Goal: Task Accomplishment & Management: Complete application form

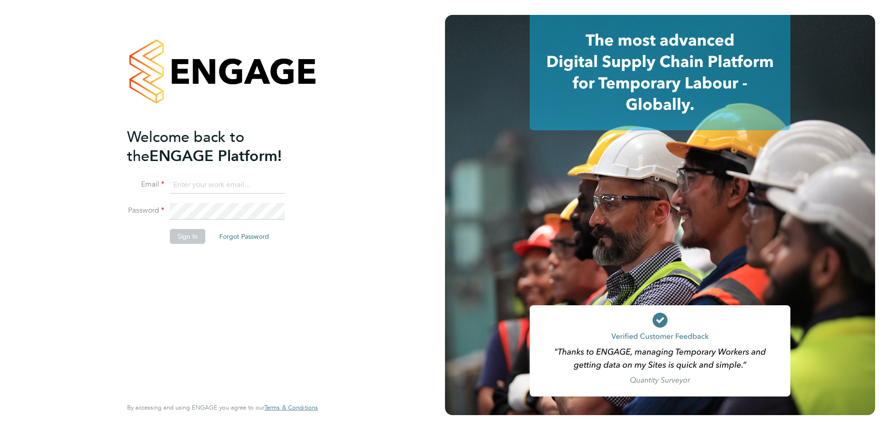
type input "[PERSON_NAME][EMAIL_ADDRESS][PERSON_NAME][DOMAIN_NAME]"
click at [338, 90] on div "Welcome back to the ENGAGE Platform! Email paul.griffiths@vistry.co.uk Password…" at bounding box center [222, 215] width 445 height 430
click at [188, 236] on button "Sign In" at bounding box center [187, 236] width 35 height 15
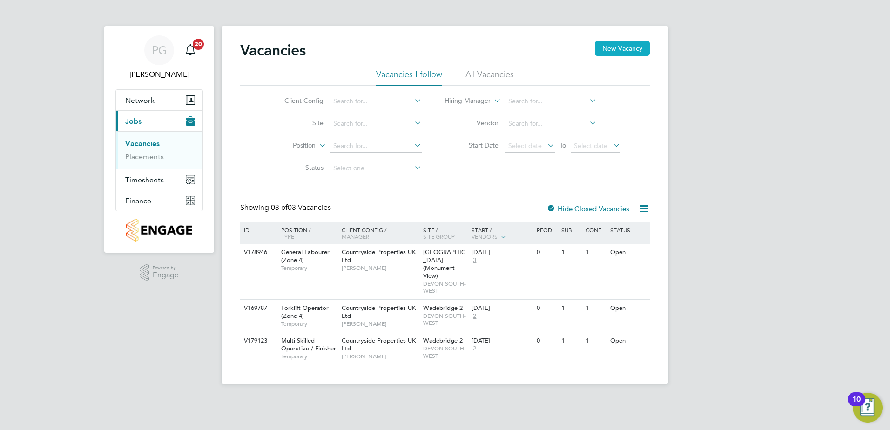
click at [617, 46] on button "New Vacancy" at bounding box center [622, 48] width 55 height 15
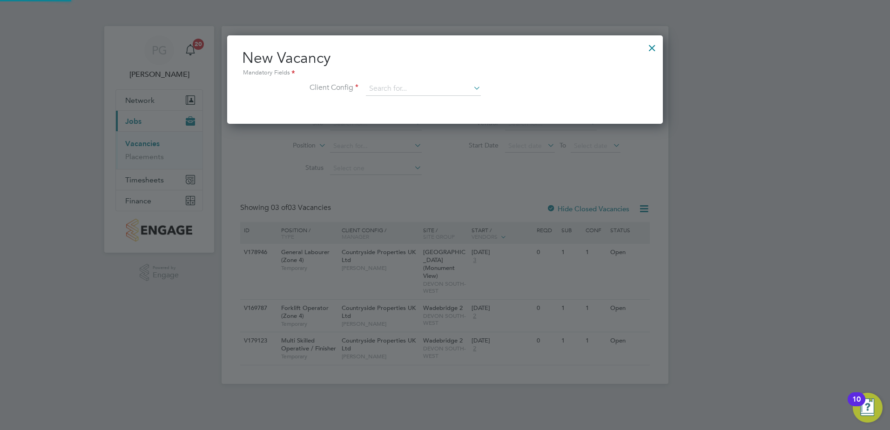
scroll to position [88, 436]
click at [429, 86] on input at bounding box center [423, 89] width 115 height 14
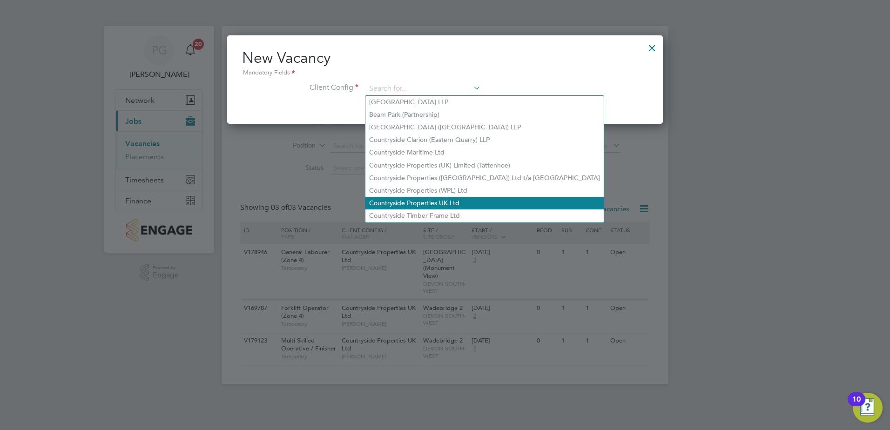
click at [416, 201] on li "Countryside Properties UK Ltd" at bounding box center [484, 203] width 238 height 13
type input "Countryside Properties UK Ltd"
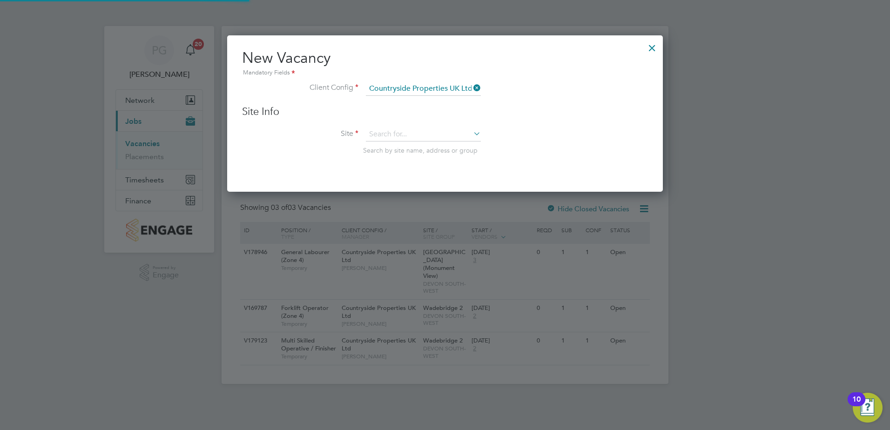
scroll to position [157, 436]
click at [398, 129] on input at bounding box center [423, 135] width 115 height 14
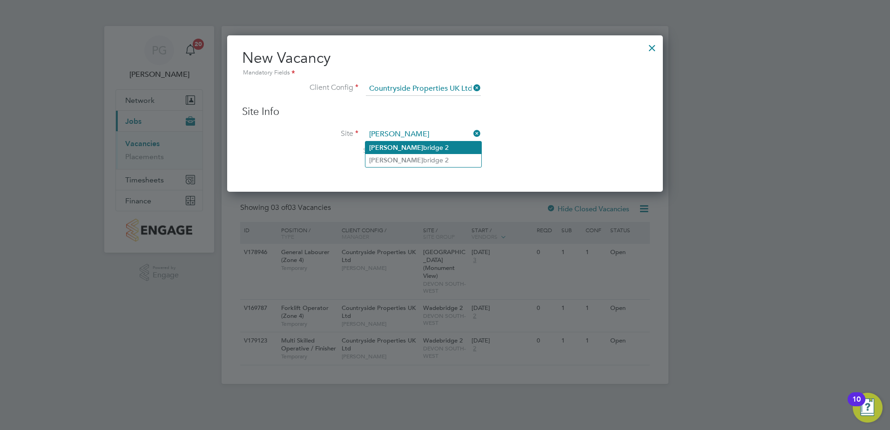
click at [403, 144] on li "[PERSON_NAME] bridge 2" at bounding box center [423, 147] width 116 height 13
type input "Wadebridge 2"
click at [543, 145] on li "Site [GEOGRAPHIC_DATA] 2 Search by site name, address or group" at bounding box center [445, 151] width 406 height 46
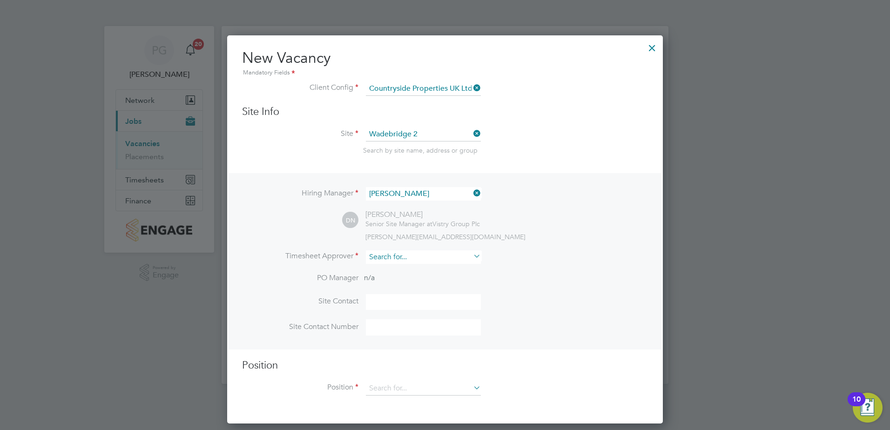
click at [431, 253] on input at bounding box center [423, 256] width 115 height 13
click at [419, 268] on li "[PERSON_NAME]" at bounding box center [423, 270] width 116 height 13
type input "[PERSON_NAME]"
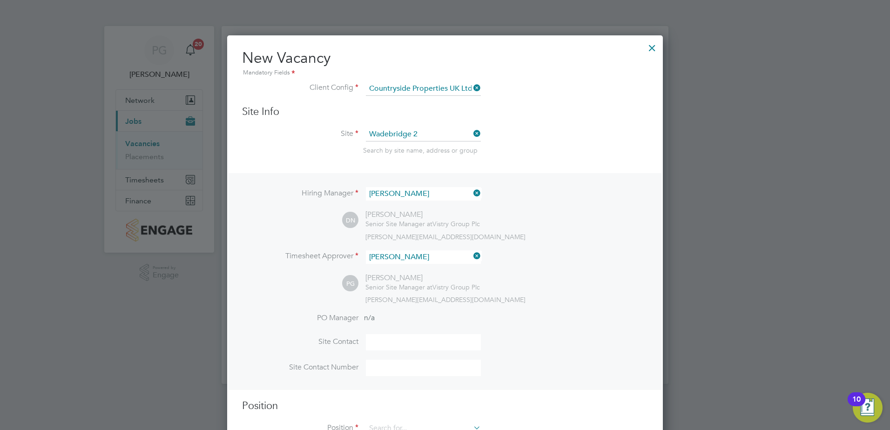
click at [572, 251] on li "Timesheet Approver [PERSON_NAME]" at bounding box center [445, 261] width 406 height 23
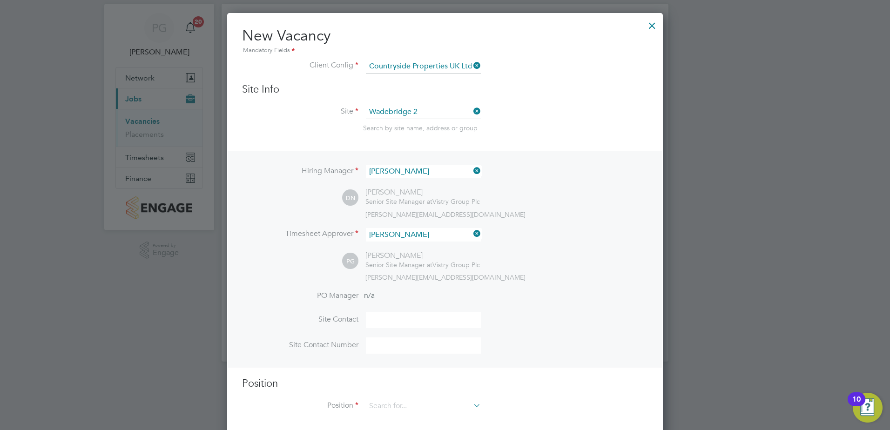
scroll to position [34, 0]
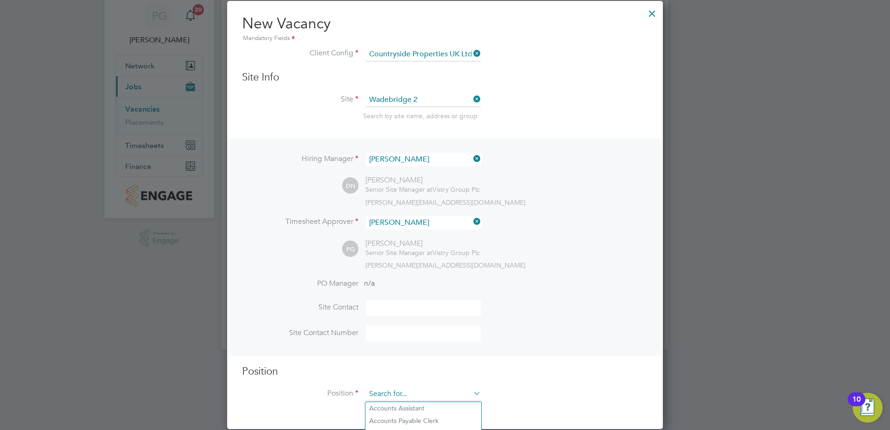
click at [432, 395] on input at bounding box center [423, 394] width 115 height 14
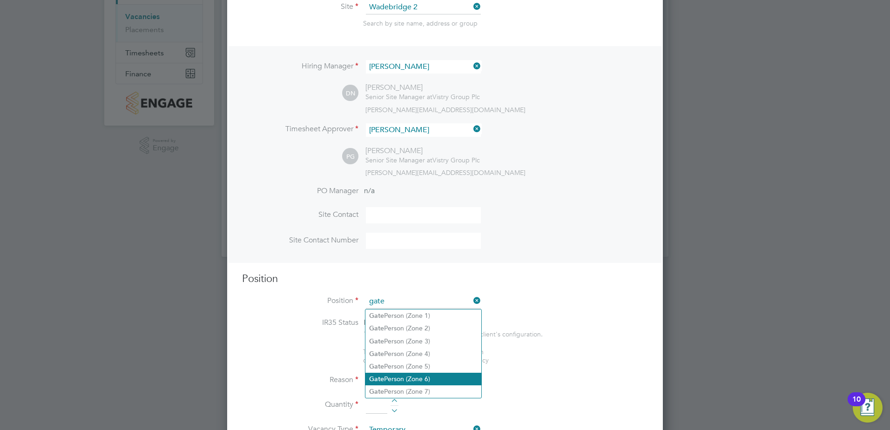
scroll to position [128, 0]
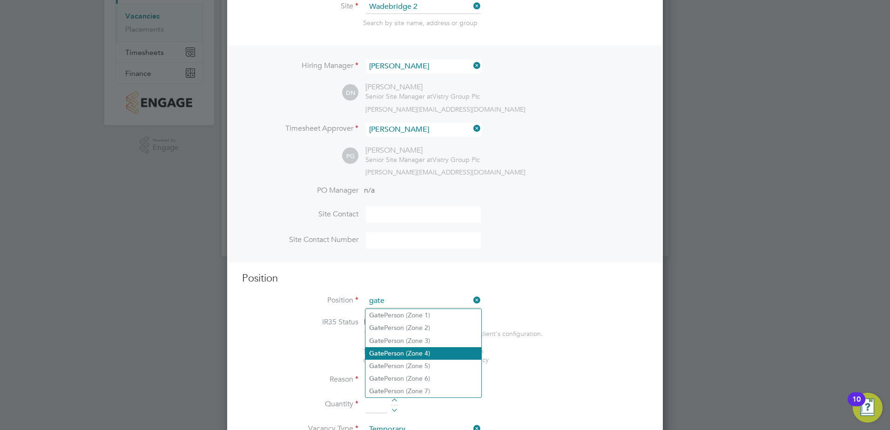
click at [429, 355] on li "Gate Person (Zone 4)" at bounding box center [423, 353] width 116 height 13
type input "Gate Person (Zone 4)"
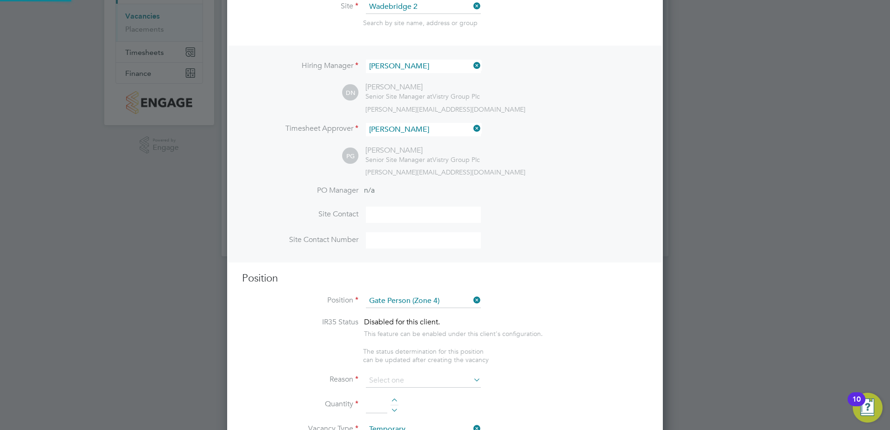
type textarea "- Welcoming visitors and signing visitors in and out of site - Checking CSCS ca…"
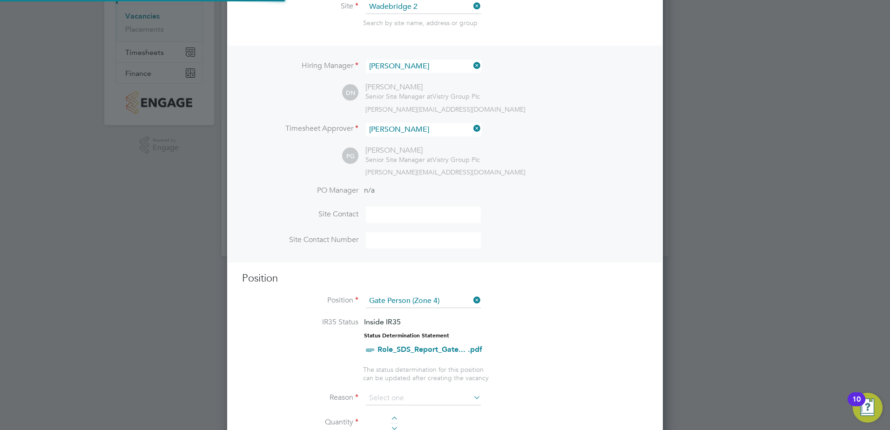
scroll to position [27, 49]
drag, startPoint x: 559, startPoint y: 336, endPoint x: 561, endPoint y: 350, distance: 14.1
click at [561, 335] on li "IR35 Status Inside IR35 Status Determination Statement Role_SDS_Report_Gate... …" at bounding box center [445, 340] width 406 height 47
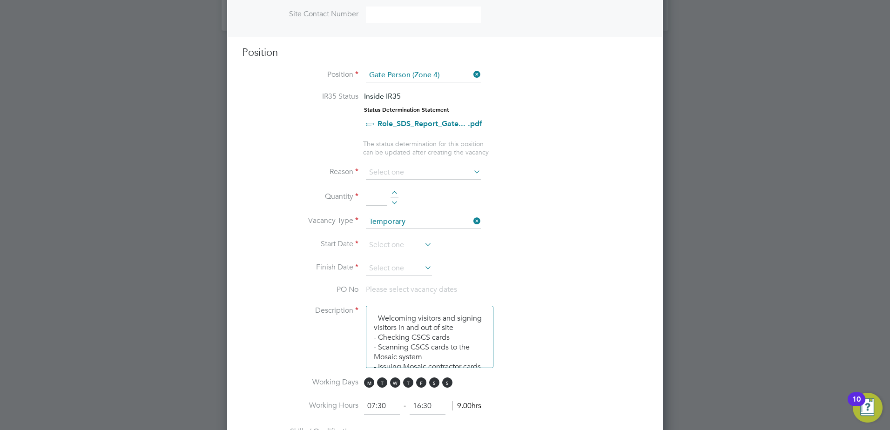
scroll to position [360, 0]
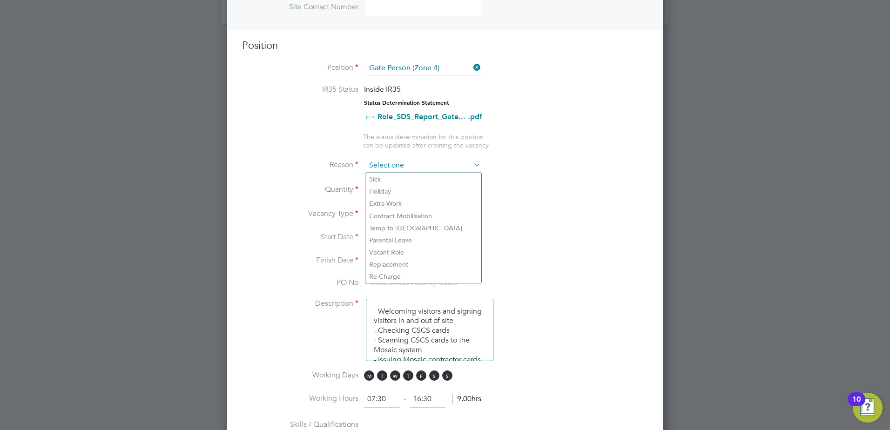
click at [394, 161] on input at bounding box center [423, 166] width 115 height 14
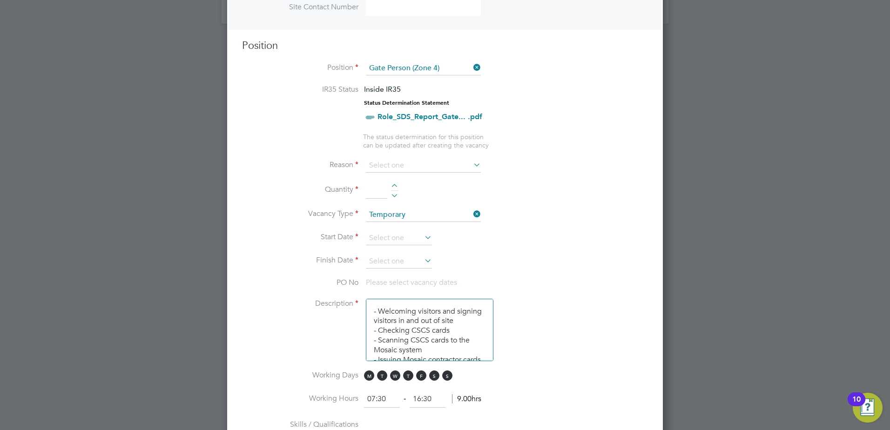
click at [393, 248] on li "Vacant Role" at bounding box center [423, 252] width 116 height 12
type input "Vacant Role"
click at [373, 183] on input at bounding box center [376, 190] width 21 height 17
type input "1"
click at [532, 192] on li "Quantity 1" at bounding box center [445, 195] width 406 height 26
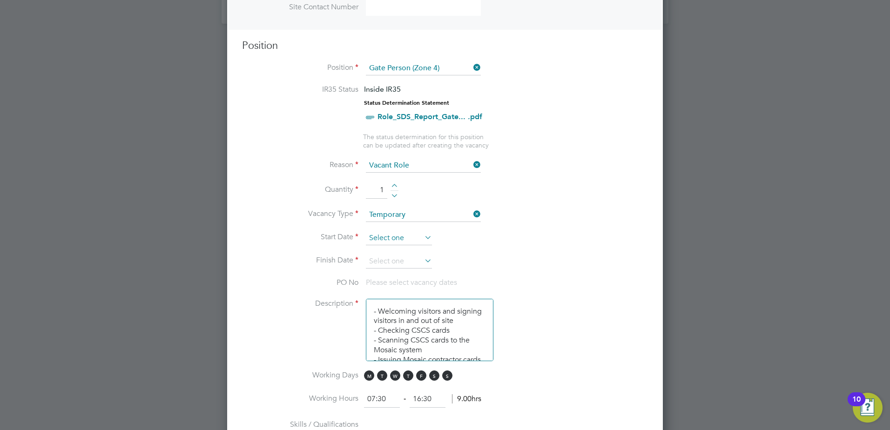
click at [403, 242] on input at bounding box center [399, 238] width 66 height 14
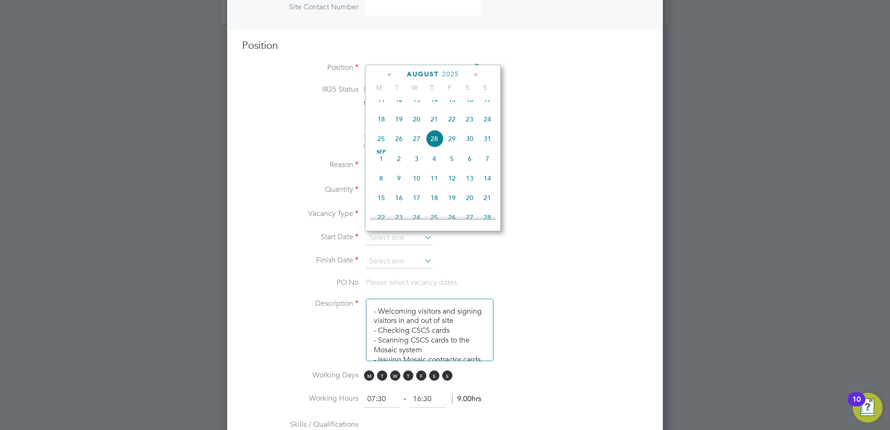
click at [377, 127] on span "18" at bounding box center [381, 119] width 18 height 18
type input "[DATE]"
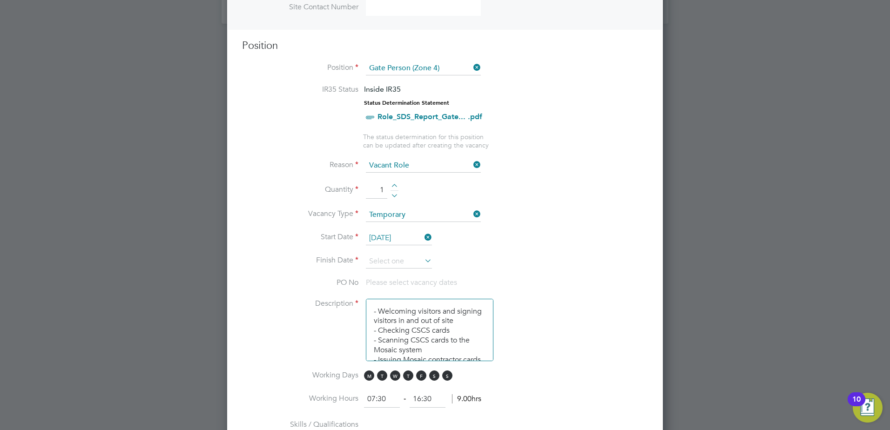
click at [522, 160] on li "Reason Vacant Role" at bounding box center [445, 170] width 406 height 23
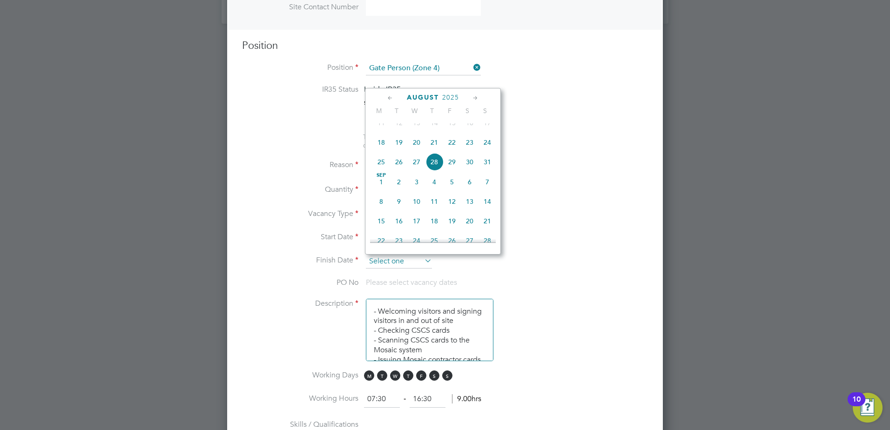
click at [416, 260] on input at bounding box center [399, 262] width 66 height 14
click at [451, 136] on span "19" at bounding box center [452, 127] width 18 height 18
type input "[DATE]"
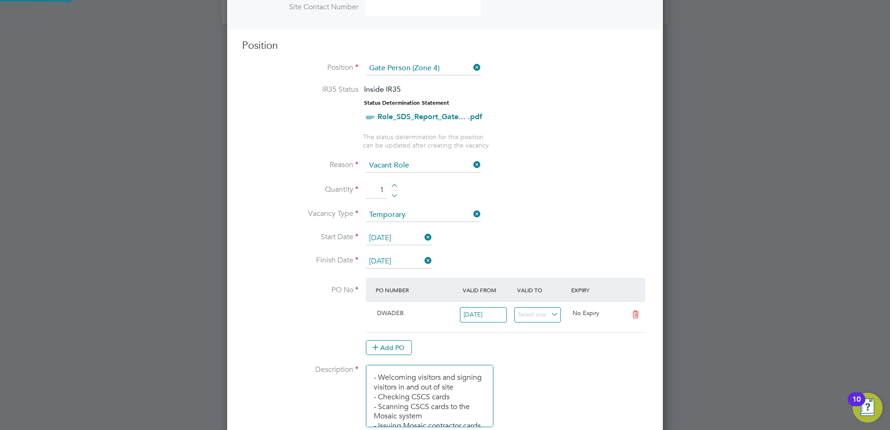
scroll to position [16, 87]
click at [547, 197] on li "Quantity 1" at bounding box center [445, 195] width 406 height 26
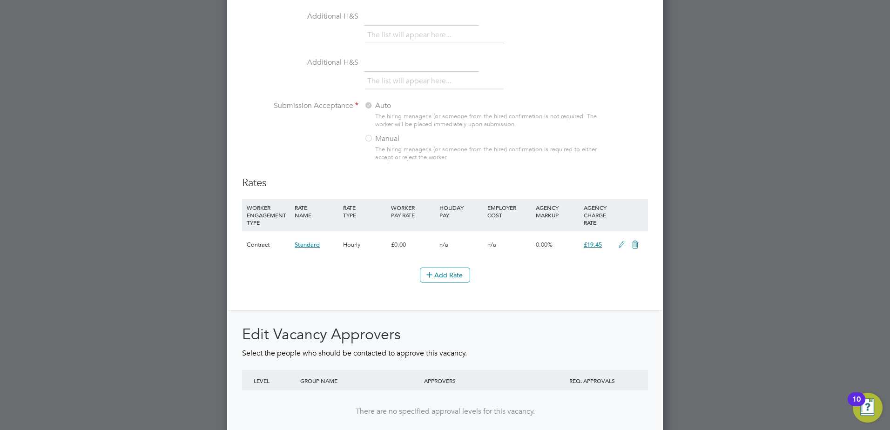
scroll to position [1014, 0]
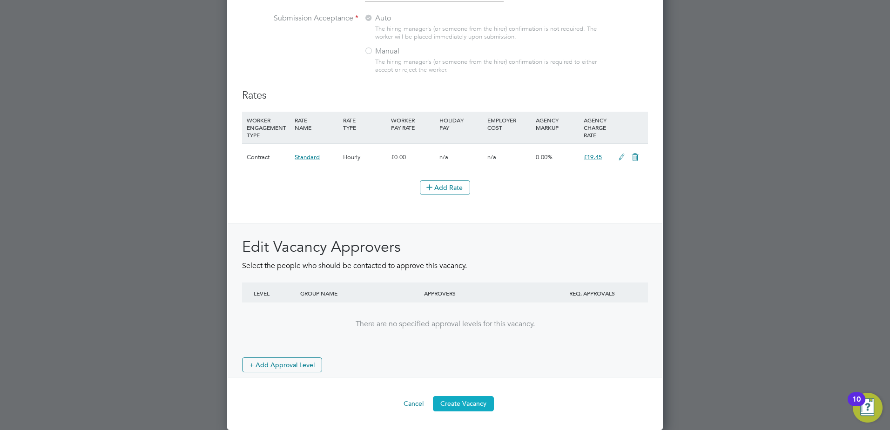
click at [484, 405] on button "Create Vacancy" at bounding box center [463, 403] width 61 height 15
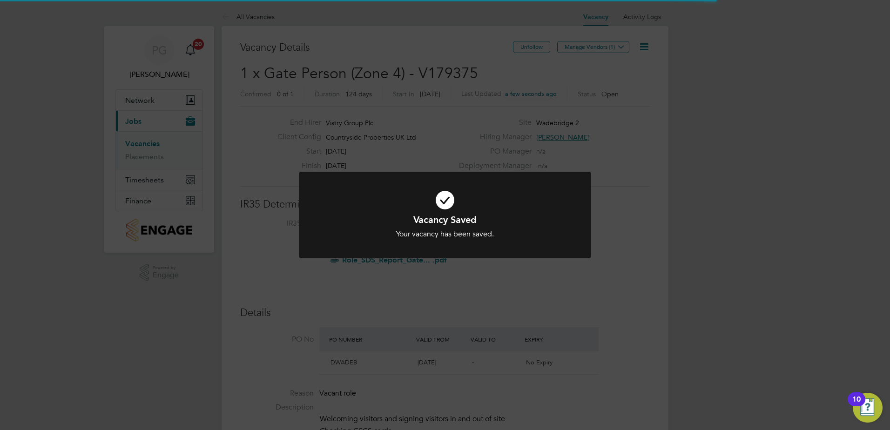
click at [465, 86] on div "Vacancy Saved Your vacancy has been saved. Cancel Okay" at bounding box center [445, 215] width 890 height 430
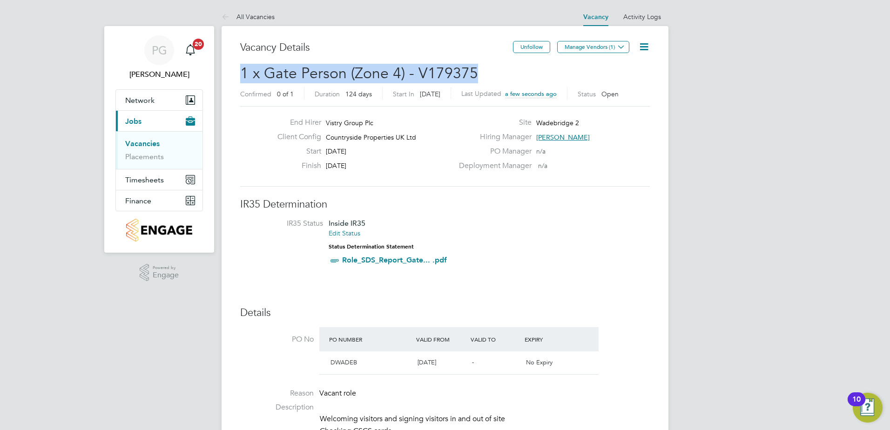
drag, startPoint x: 480, startPoint y: 75, endPoint x: 235, endPoint y: 78, distance: 245.3
copy span "1 x Gate Person (Zone 4) - V179375"
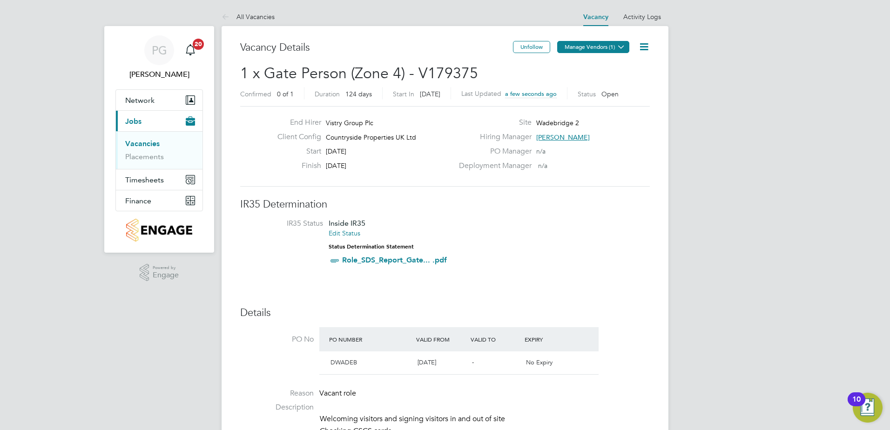
click at [573, 45] on button "Manage Vendors (1)" at bounding box center [593, 47] width 72 height 12
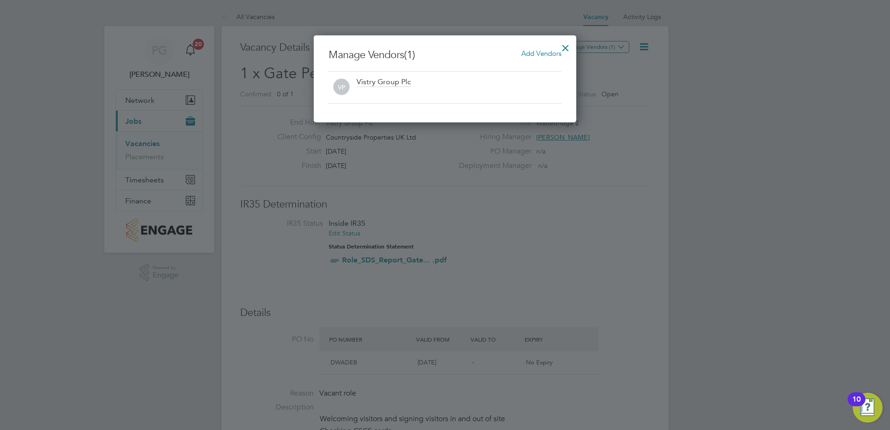
click at [528, 49] on div "Add Vendors" at bounding box center [541, 53] width 40 height 10
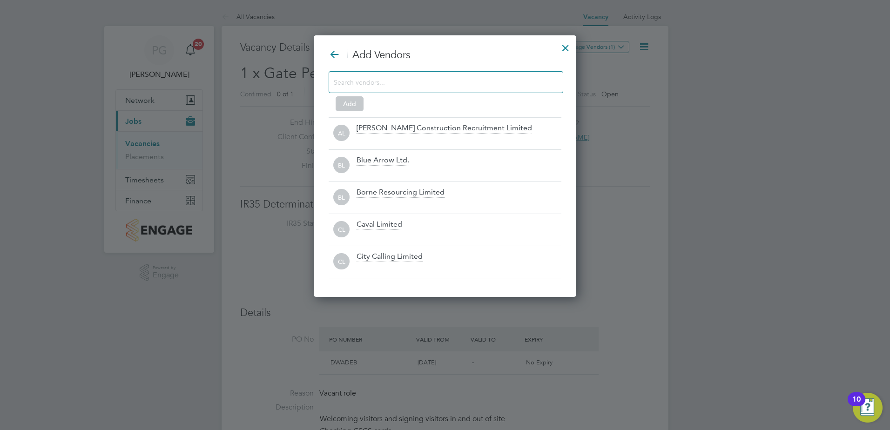
click at [493, 96] on div "Add" at bounding box center [445, 89] width 233 height 37
click at [494, 87] on input at bounding box center [438, 82] width 209 height 12
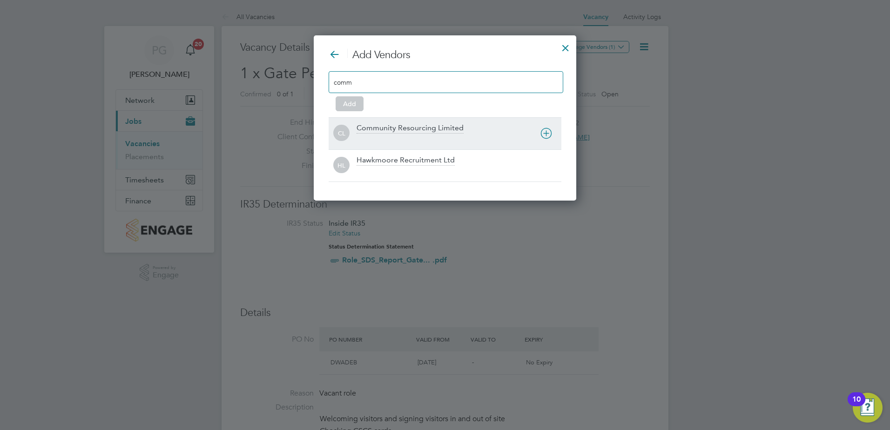
type input "comm"
click at [441, 128] on div "Community Resourcing Limited" at bounding box center [409, 128] width 107 height 10
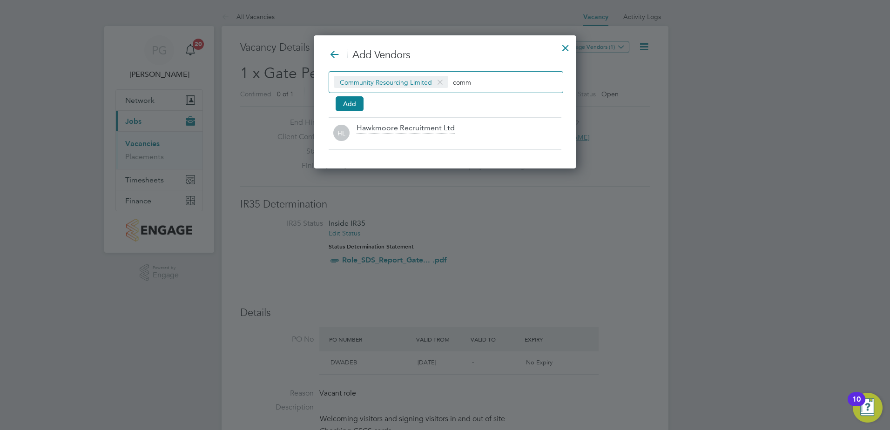
click at [569, 54] on div at bounding box center [565, 45] width 17 height 17
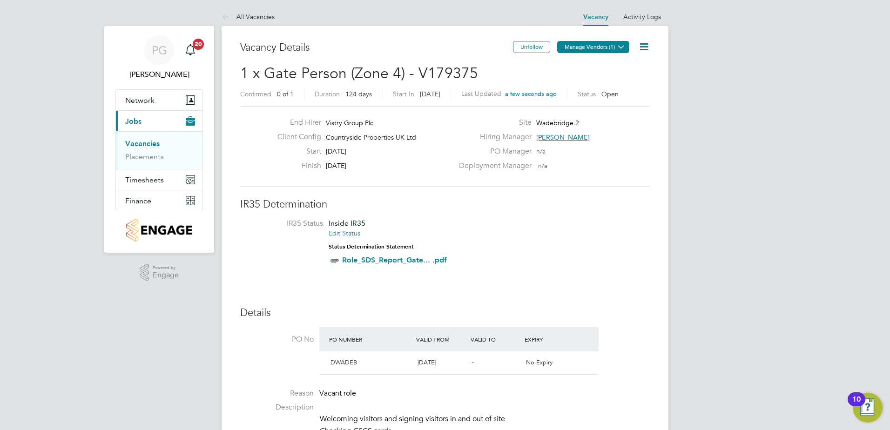
click at [589, 47] on button "Manage Vendors (1)" at bounding box center [593, 47] width 72 height 12
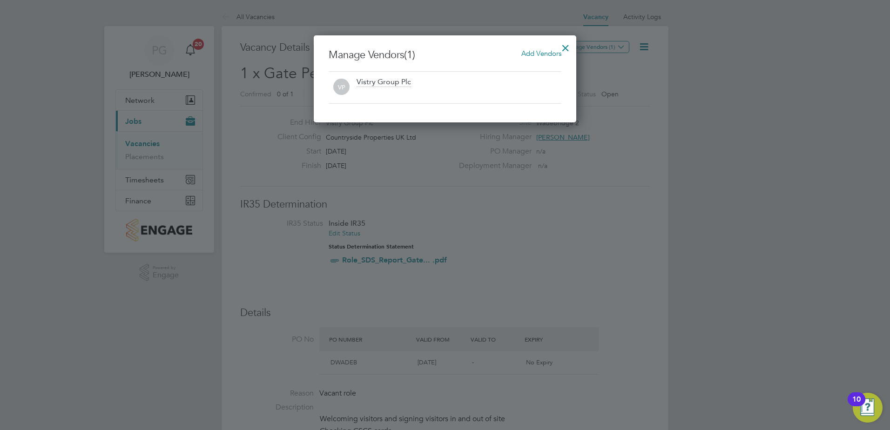
click at [533, 58] on div "Add Vendors" at bounding box center [541, 53] width 40 height 10
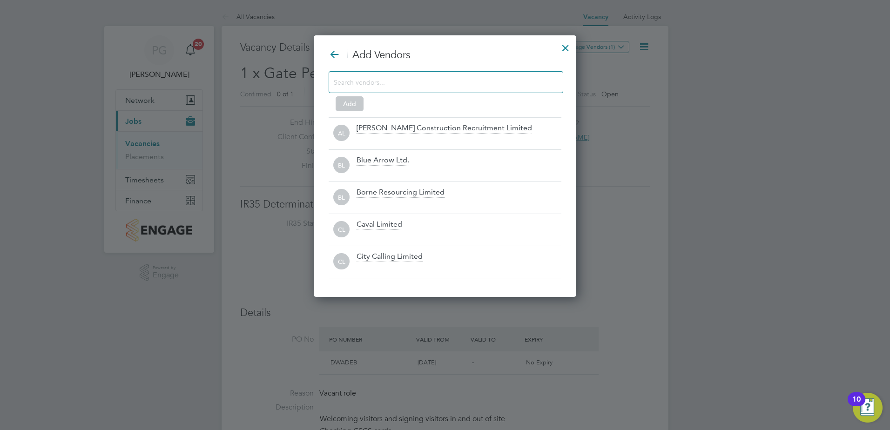
click at [364, 87] on input at bounding box center [438, 82] width 209 height 12
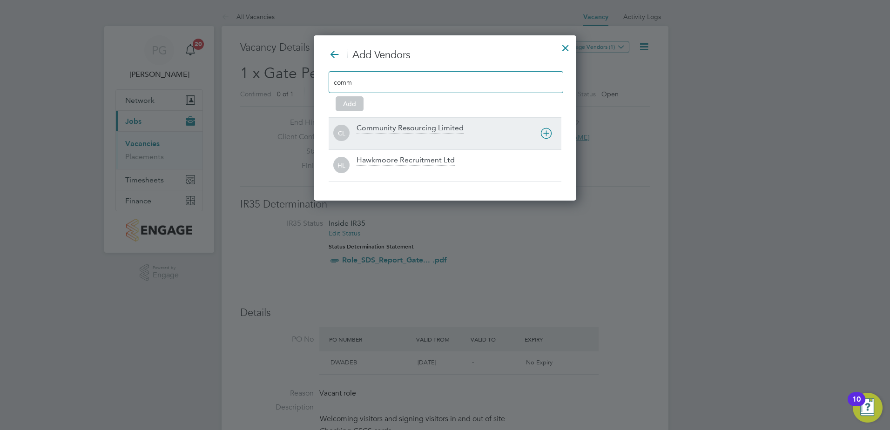
type input "comm"
click at [369, 123] on div "Community Resourcing Limited" at bounding box center [409, 128] width 107 height 10
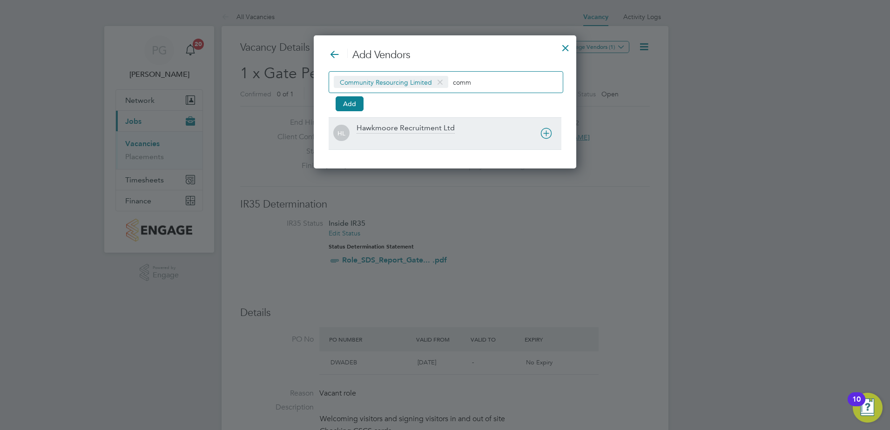
click at [549, 131] on icon at bounding box center [546, 134] width 12 height 12
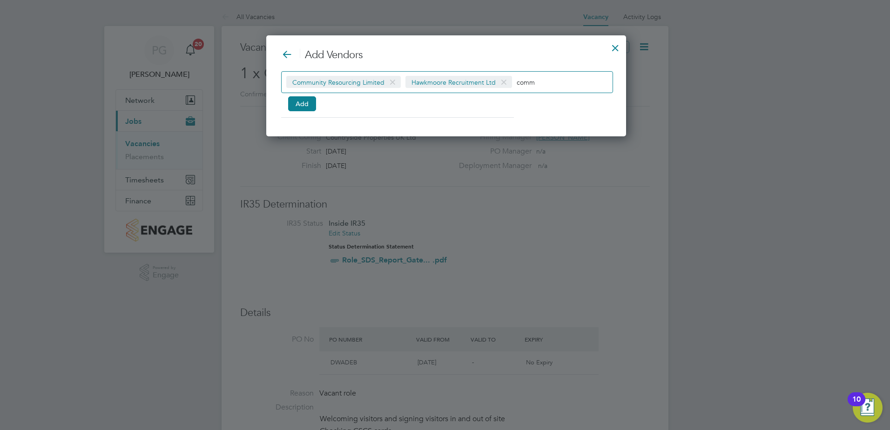
click at [508, 80] on span at bounding box center [503, 83] width 13 height 18
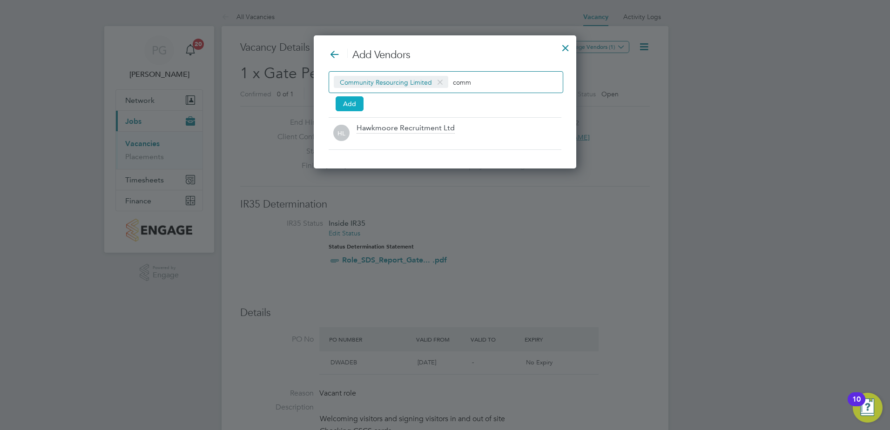
click at [357, 105] on button "Add" at bounding box center [350, 103] width 28 height 15
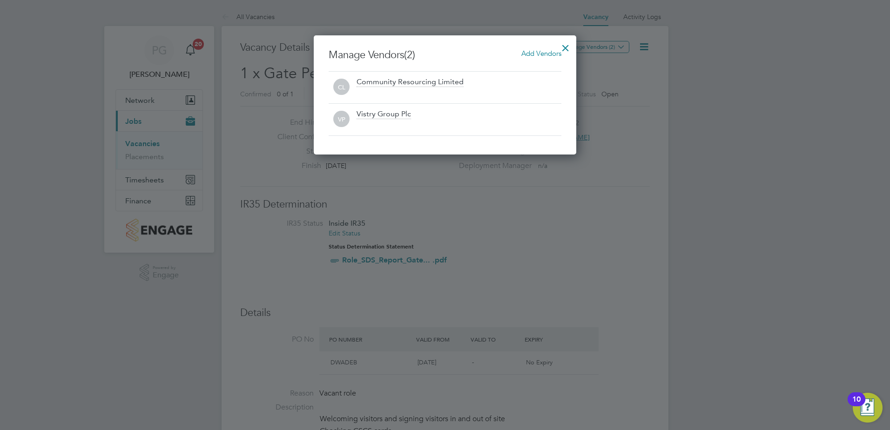
click at [565, 41] on div at bounding box center [565, 45] width 17 height 17
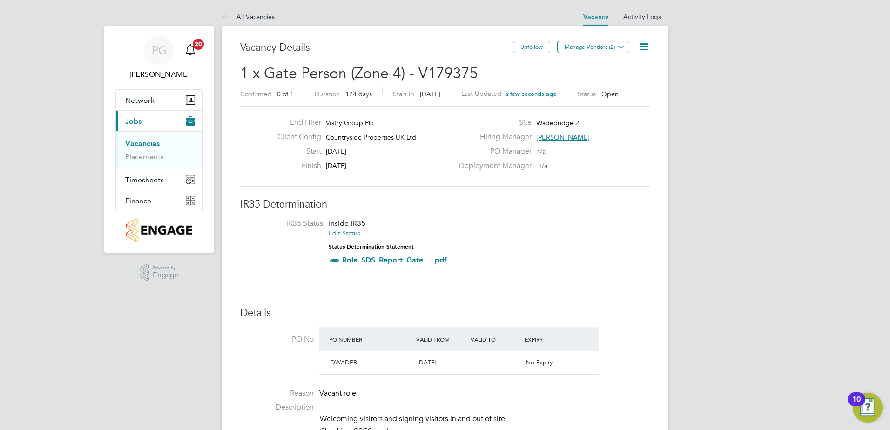
click at [133, 141] on link "Vacancies" at bounding box center [142, 143] width 34 height 9
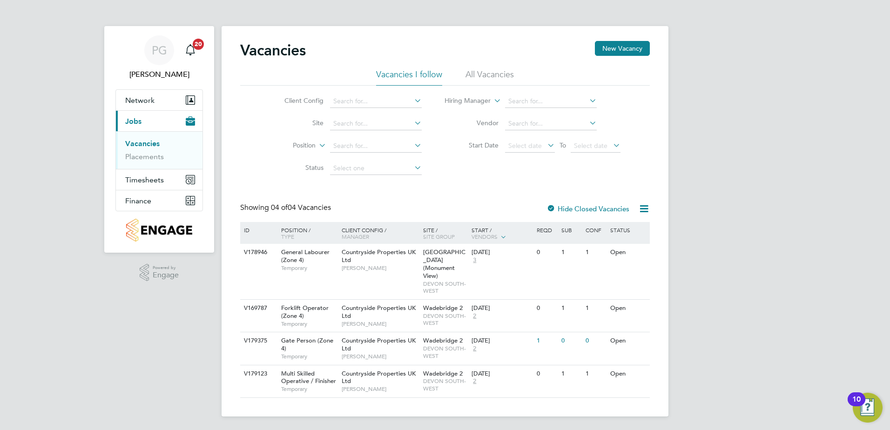
click at [617, 39] on div "Vacancies New Vacancy Vacancies I follow All Vacancies Client Config Site Posit…" at bounding box center [445, 221] width 447 height 390
click at [614, 46] on button "New Vacancy" at bounding box center [622, 48] width 55 height 15
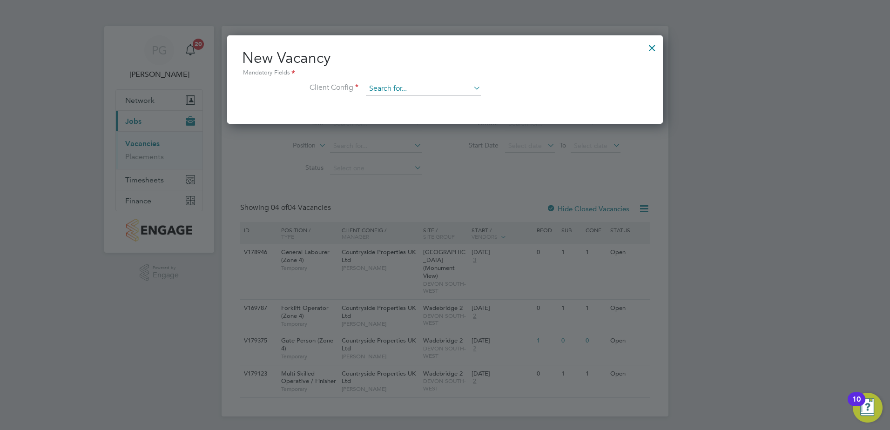
click at [418, 86] on input at bounding box center [423, 89] width 115 height 14
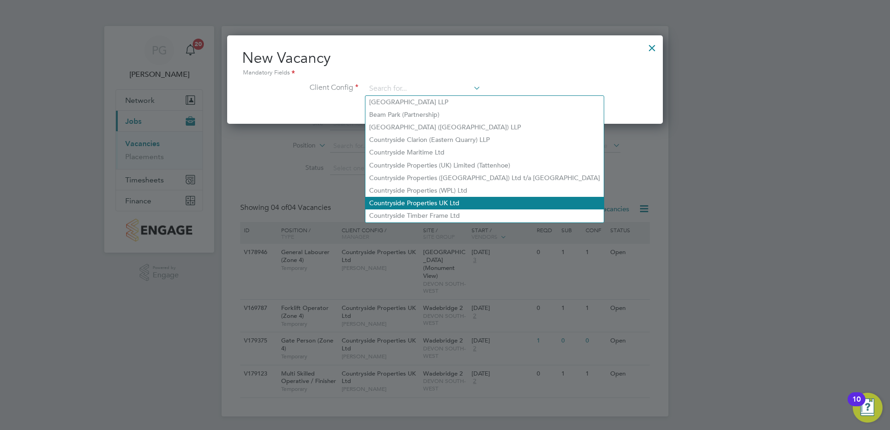
click at [403, 197] on li "Countryside Properties UK Ltd" at bounding box center [484, 203] width 238 height 13
type input "Countryside Properties UK Ltd"
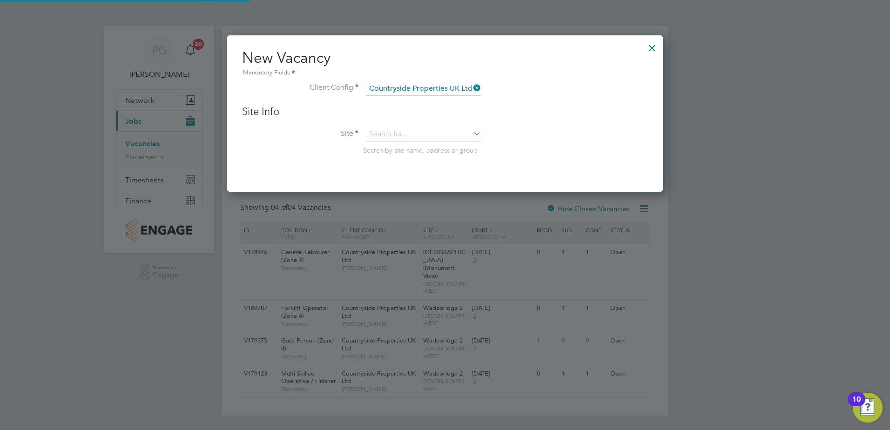
click at [549, 102] on li "Client Config Countryside Properties UK Ltd" at bounding box center [445, 93] width 406 height 23
click at [431, 127] on div "Site Info Site Search by site name, address or group" at bounding box center [445, 139] width 406 height 68
click at [431, 128] on input at bounding box center [423, 135] width 115 height 14
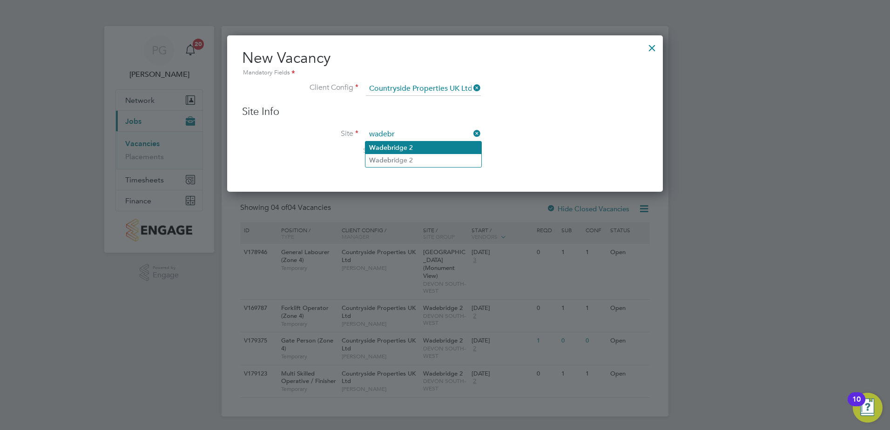
click at [414, 146] on li "Wadebr idge 2" at bounding box center [423, 147] width 116 height 13
type input "Wadebridge 2"
click at [535, 133] on li "Site [GEOGRAPHIC_DATA] 2 Search by site name, address or group" at bounding box center [445, 151] width 406 height 46
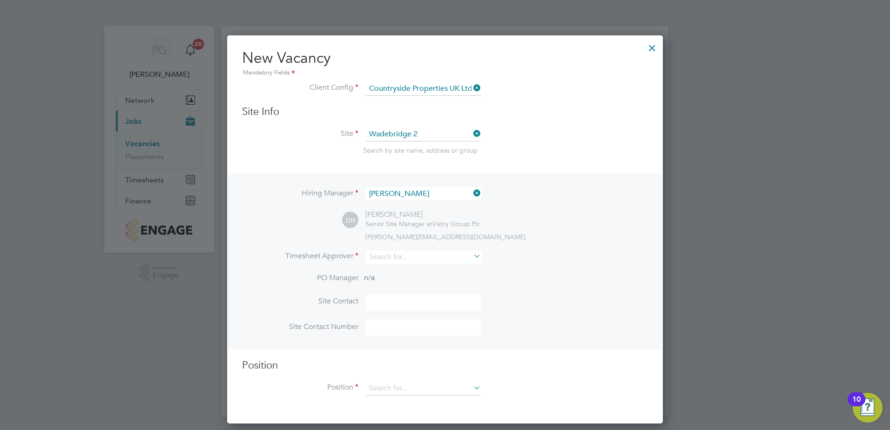
click at [471, 194] on icon at bounding box center [471, 193] width 0 height 13
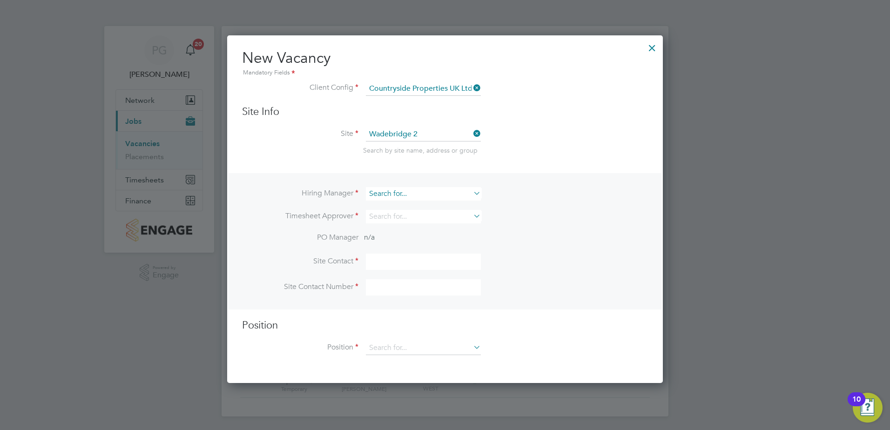
click at [443, 190] on input at bounding box center [423, 193] width 115 height 13
click at [408, 217] on li "[PERSON_NAME] iffiths" at bounding box center [423, 220] width 116 height 13
type input "[PERSON_NAME]"
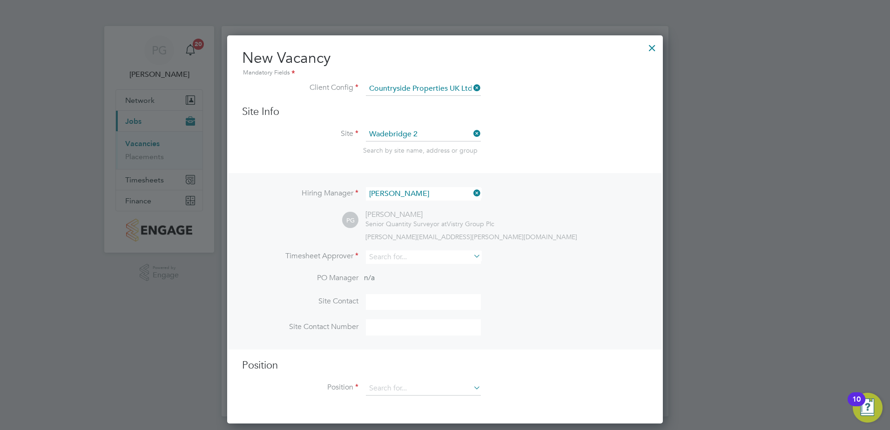
click at [488, 212] on div "[PERSON_NAME]" at bounding box center [429, 215] width 129 height 10
click at [427, 256] on input at bounding box center [423, 256] width 115 height 13
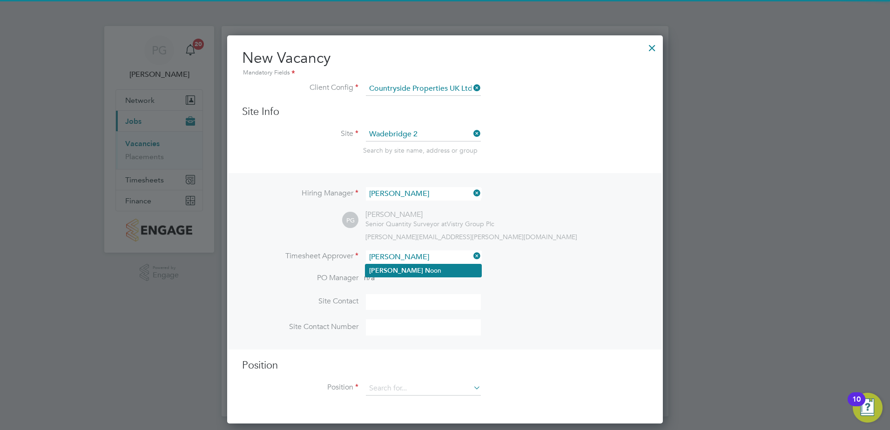
click at [416, 273] on li "[PERSON_NAME]" at bounding box center [423, 270] width 116 height 13
type input "[PERSON_NAME]"
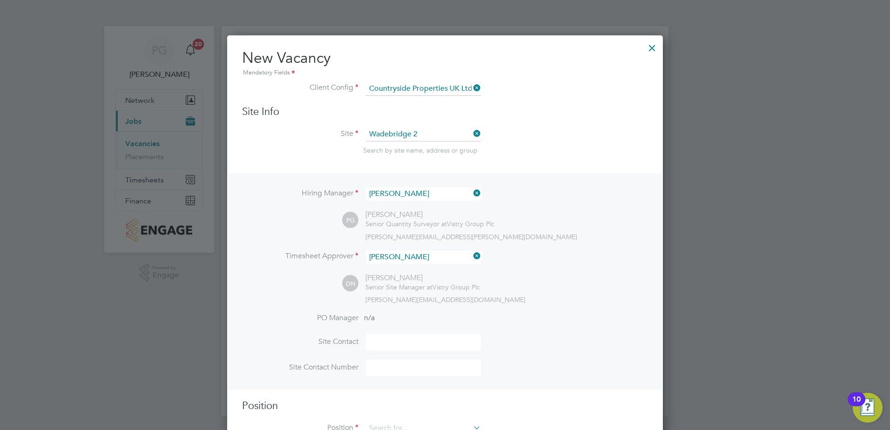
scroll to position [5, 5]
click at [524, 269] on li "Timesheet Approver [PERSON_NAME]" at bounding box center [445, 261] width 406 height 23
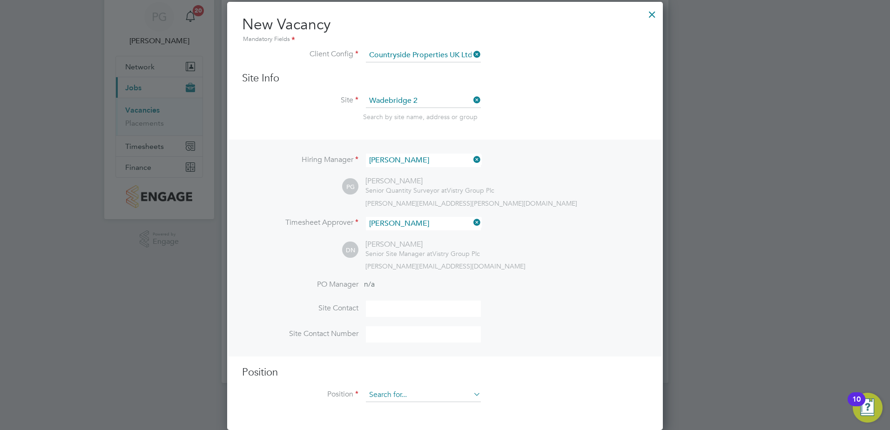
click at [398, 396] on input at bounding box center [423, 395] width 115 height 14
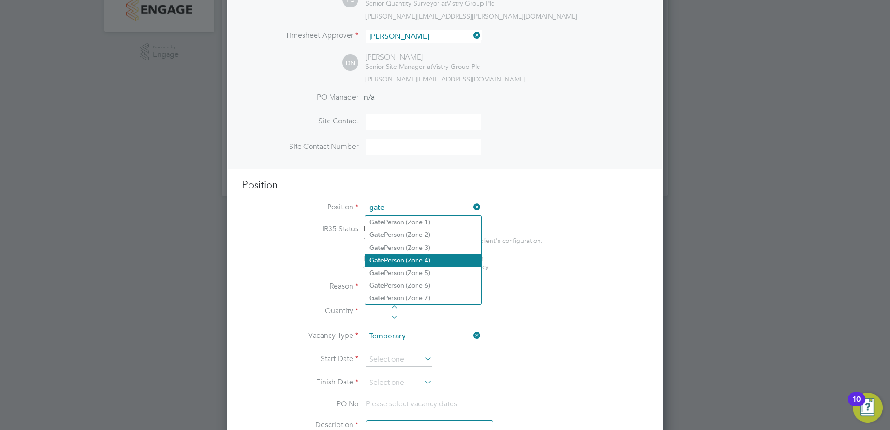
click at [407, 259] on li "Gate Person (Zone 4)" at bounding box center [423, 260] width 116 height 13
type input "Gate Person (Zone 4)"
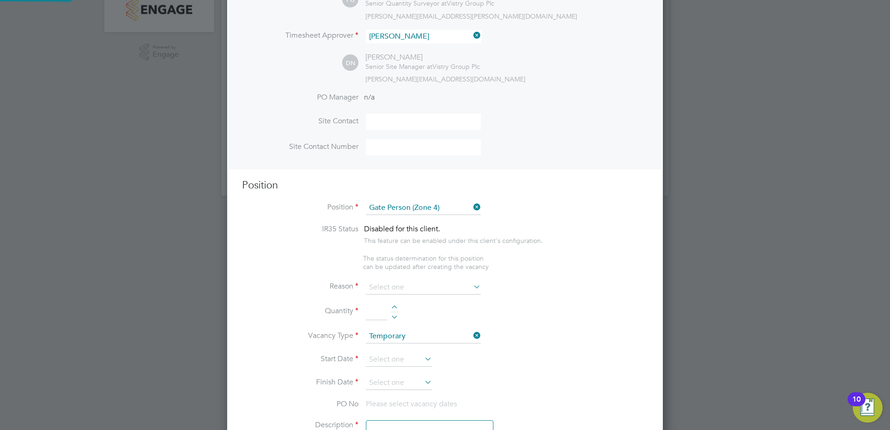
type textarea "- Welcoming visitors and signing visitors in and out of site - Checking CSCS ca…"
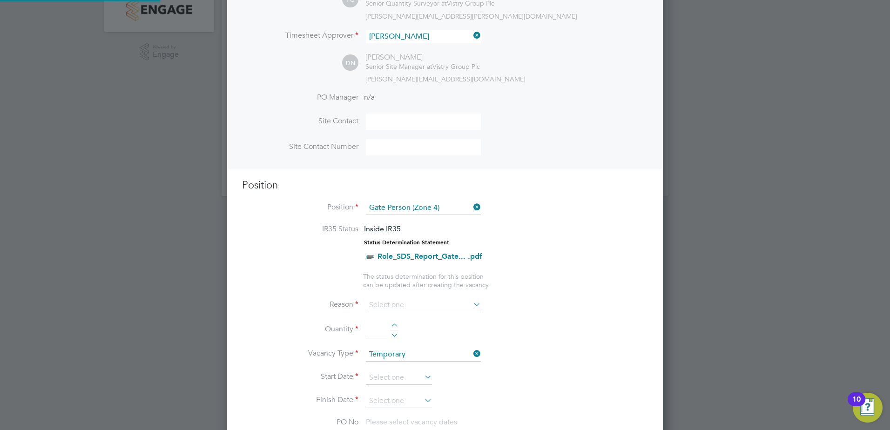
click at [574, 260] on ul "IR35 Status Inside IR35 Status Determination Statement Role_SDS_Report_Gate... …" at bounding box center [445, 256] width 406 height 65
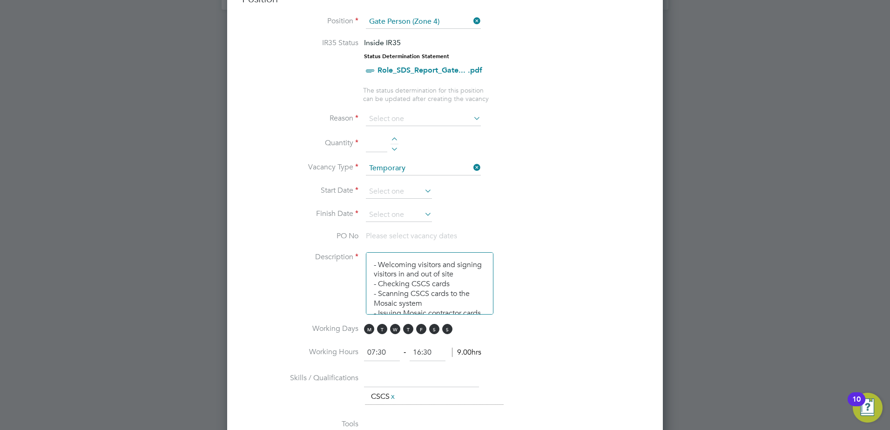
click at [424, 127] on li "Reason" at bounding box center [445, 123] width 406 height 23
click at [403, 116] on input at bounding box center [423, 119] width 115 height 14
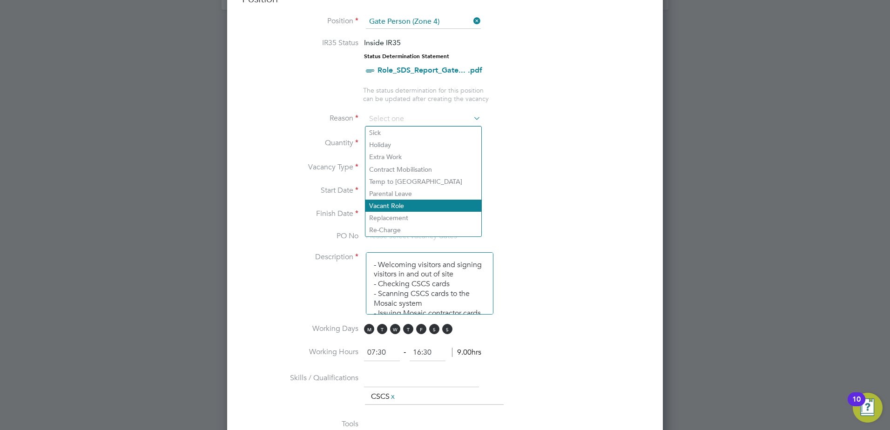
click at [390, 201] on li "Vacant Role" at bounding box center [423, 206] width 116 height 12
type input "Vacant Role"
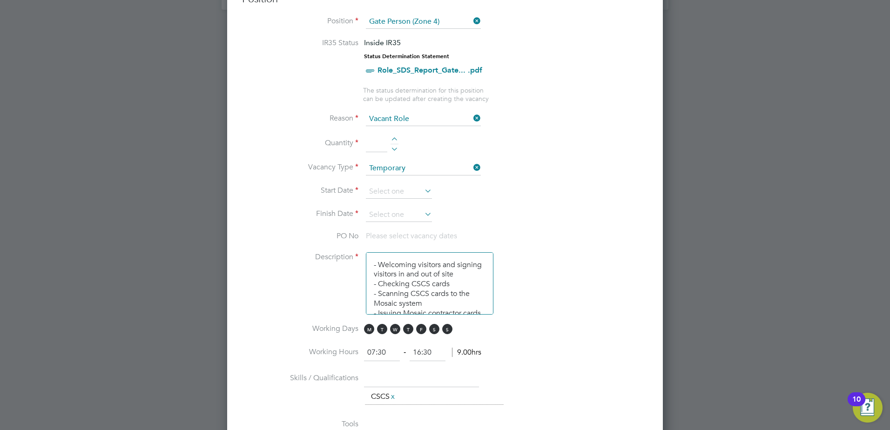
click at [384, 143] on input at bounding box center [376, 143] width 21 height 17
type input "1"
click at [461, 146] on li "Quantity 1" at bounding box center [445, 148] width 406 height 26
click at [403, 195] on input at bounding box center [399, 192] width 66 height 14
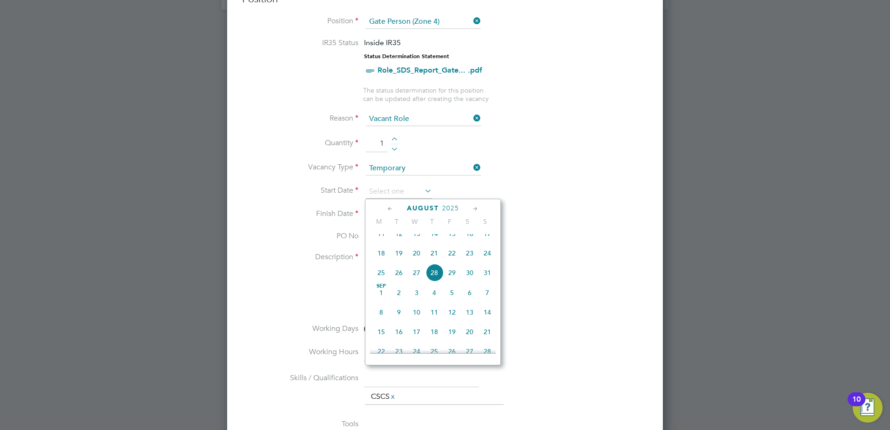
click at [383, 262] on span "18" at bounding box center [381, 253] width 18 height 18
type input "[DATE]"
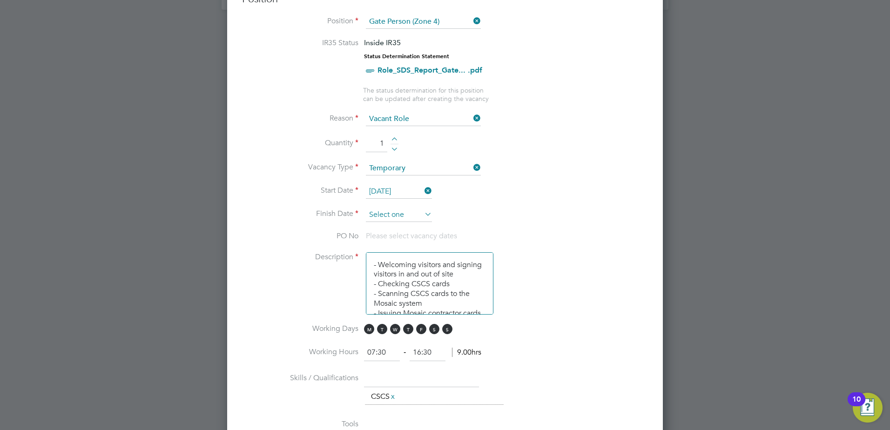
click at [401, 210] on input at bounding box center [399, 215] width 66 height 14
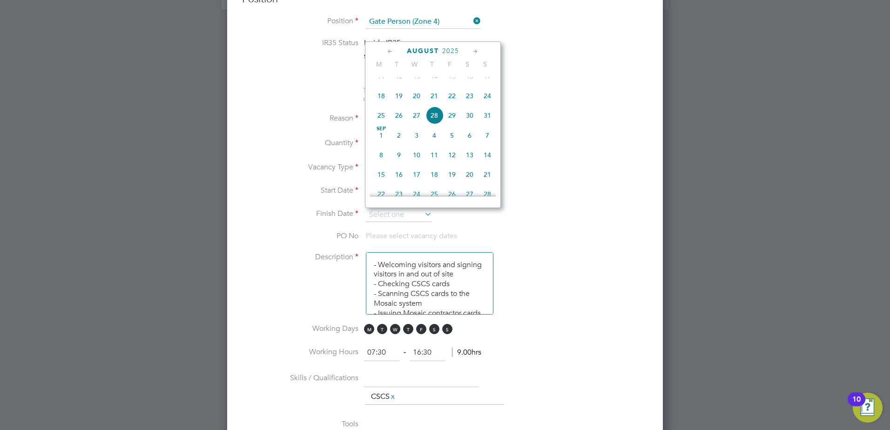
click at [474, 50] on icon at bounding box center [475, 52] width 9 height 10
click at [455, 117] on span "19" at bounding box center [452, 108] width 18 height 18
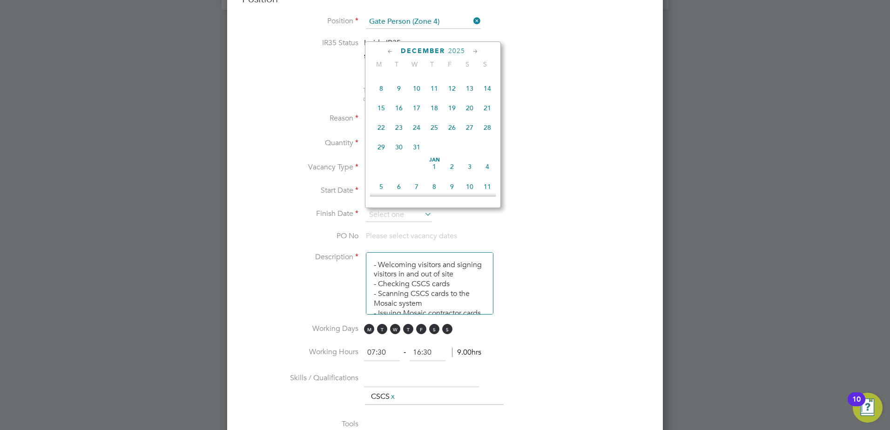
type input "[DATE]"
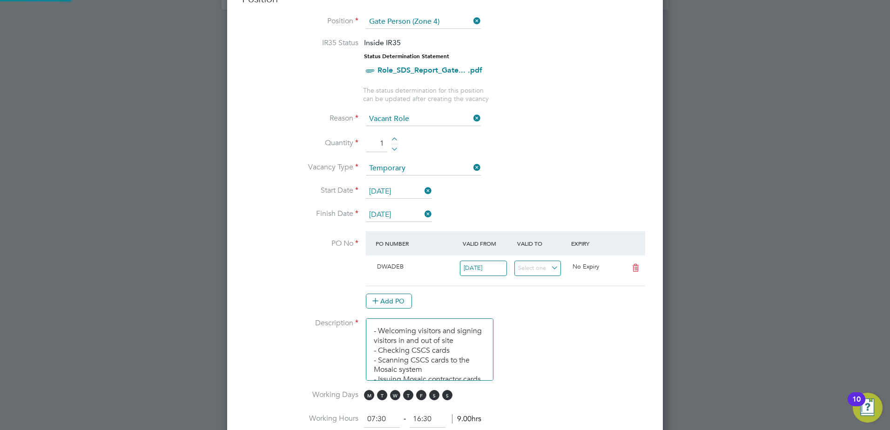
click at [547, 139] on li "Quantity 1" at bounding box center [445, 148] width 406 height 26
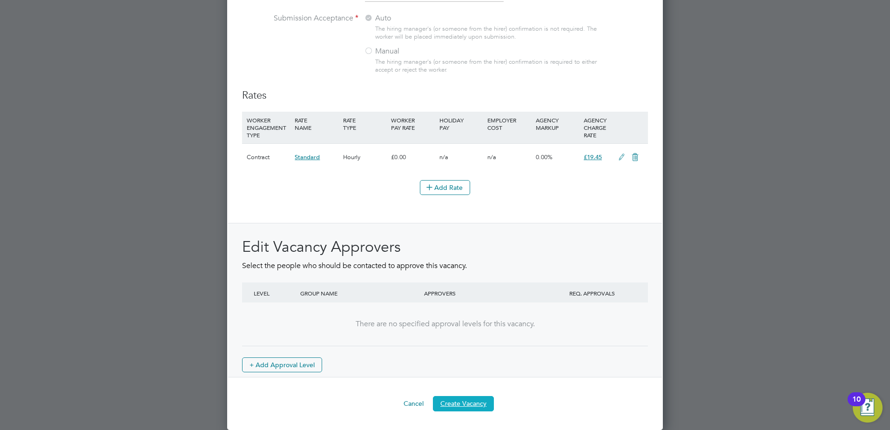
click at [470, 403] on button "Create Vacancy" at bounding box center [463, 403] width 61 height 15
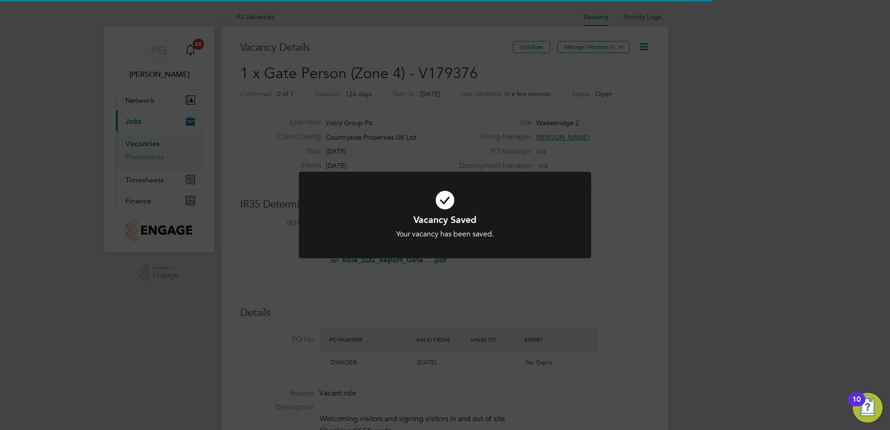
click at [480, 114] on div "Vacancy Saved Your vacancy has been saved. Cancel Okay" at bounding box center [445, 215] width 890 height 430
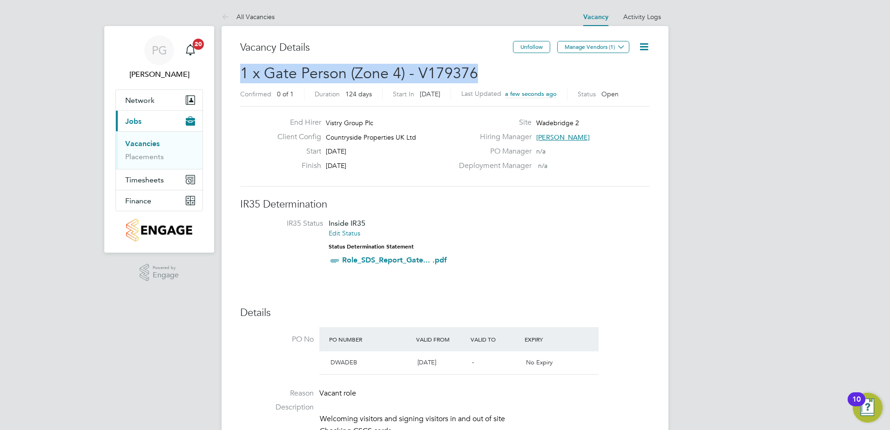
drag, startPoint x: 483, startPoint y: 69, endPoint x: 237, endPoint y: 74, distance: 245.3
copy span "1 x Gate Person (Zone 4) - V179376"
click at [592, 54] on span "Manage Vendors (1)" at bounding box center [594, 50] width 74 height 9
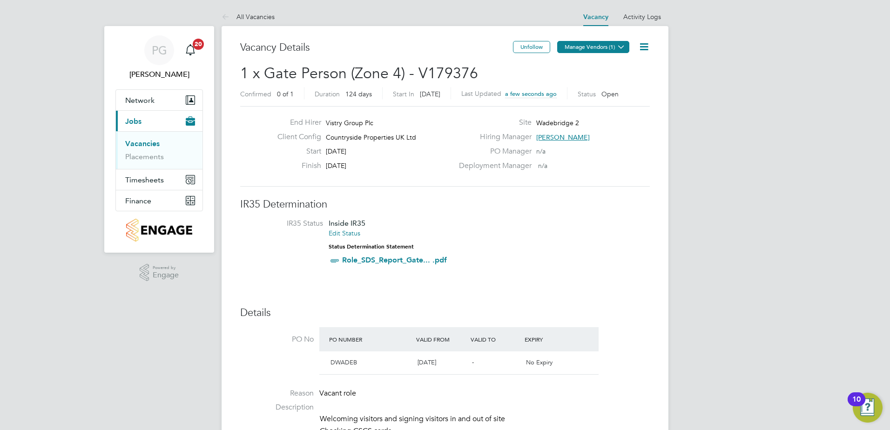
click at [589, 49] on button "Manage Vendors (1)" at bounding box center [593, 47] width 72 height 12
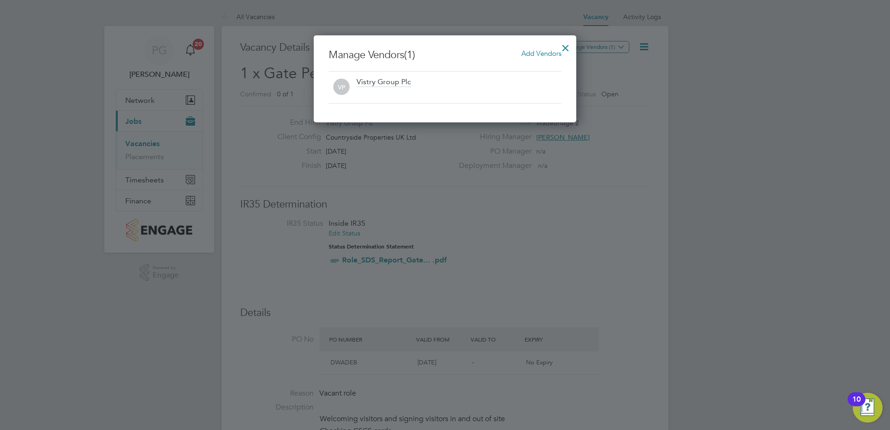
click at [534, 55] on span "Add Vendors" at bounding box center [541, 53] width 40 height 9
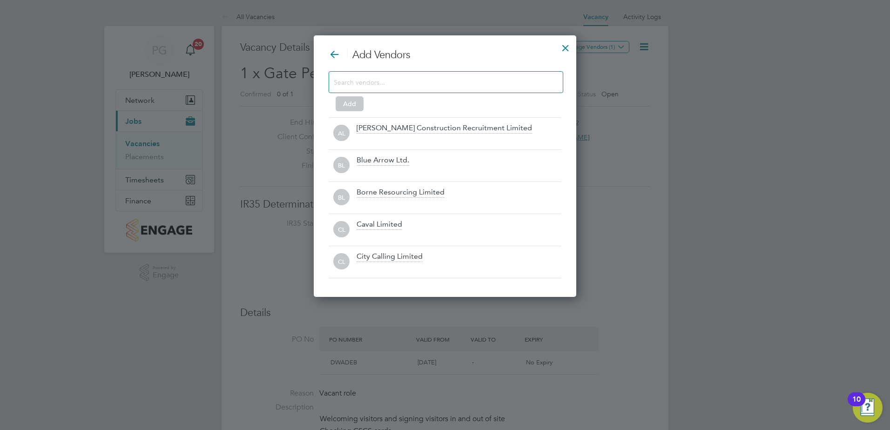
click at [531, 76] on input at bounding box center [438, 82] width 209 height 12
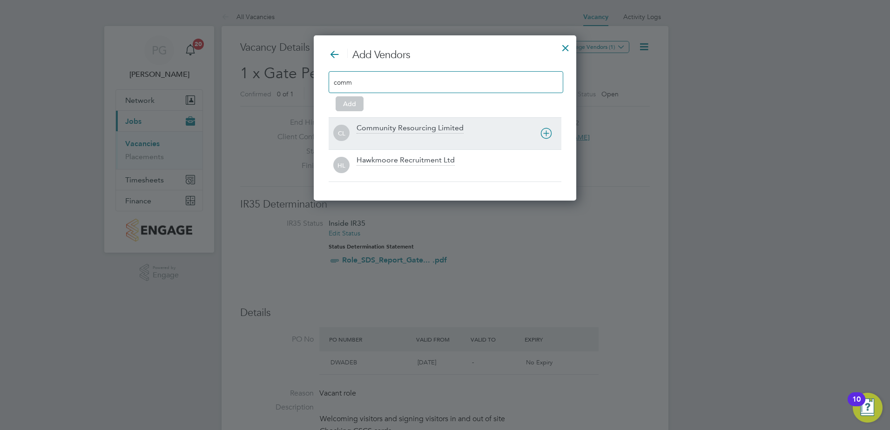
type input "comm"
click at [392, 132] on div "Community Resourcing Limited" at bounding box center [409, 128] width 107 height 10
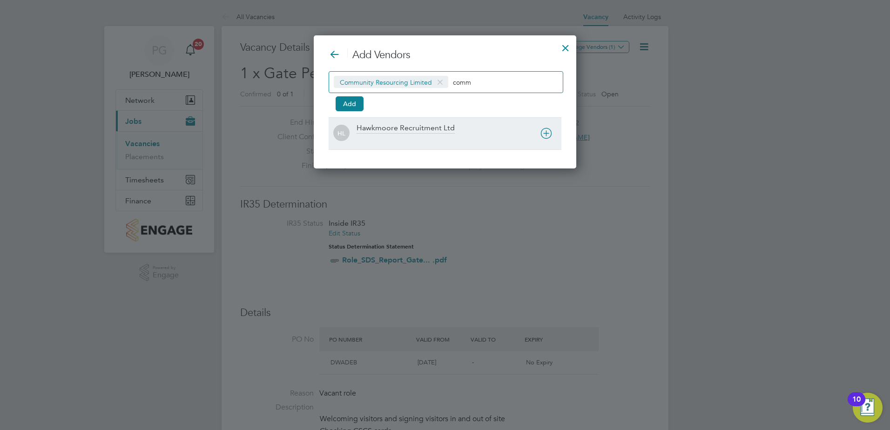
click at [544, 134] on icon at bounding box center [546, 134] width 12 height 12
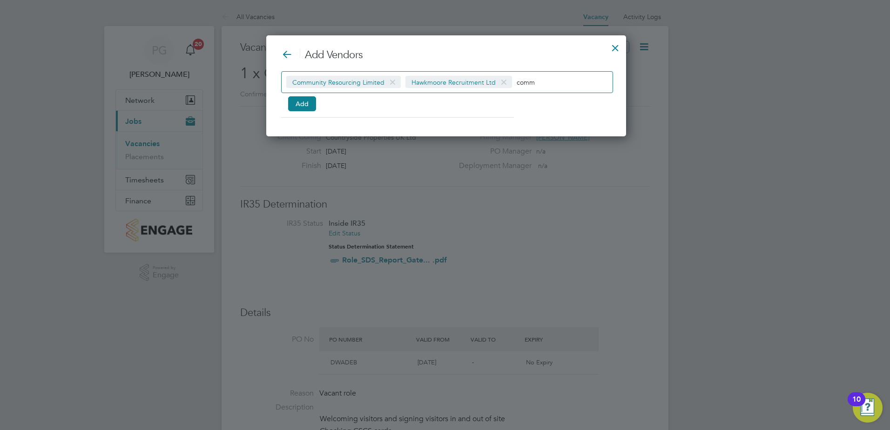
click at [503, 79] on span at bounding box center [503, 83] width 13 height 18
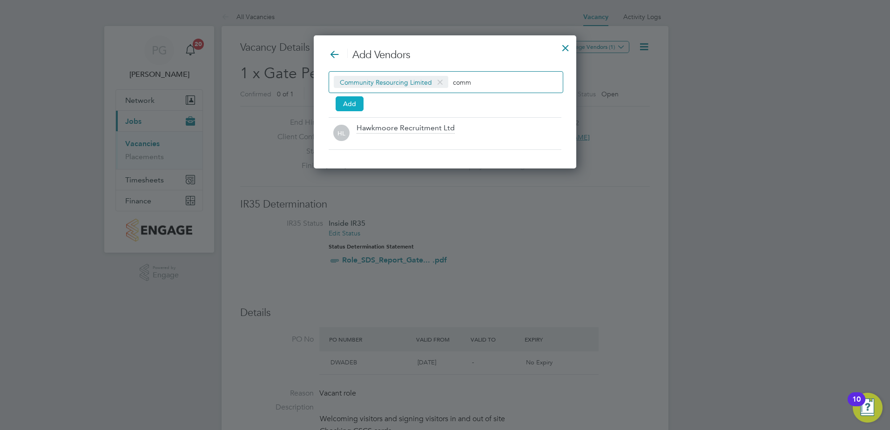
click at [345, 103] on button "Add" at bounding box center [350, 103] width 28 height 15
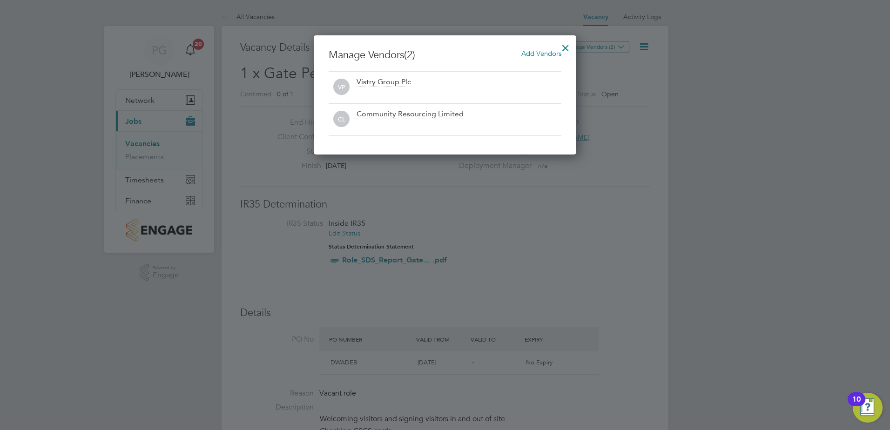
click at [569, 47] on div at bounding box center [565, 45] width 17 height 17
